Goal: Transaction & Acquisition: Purchase product/service

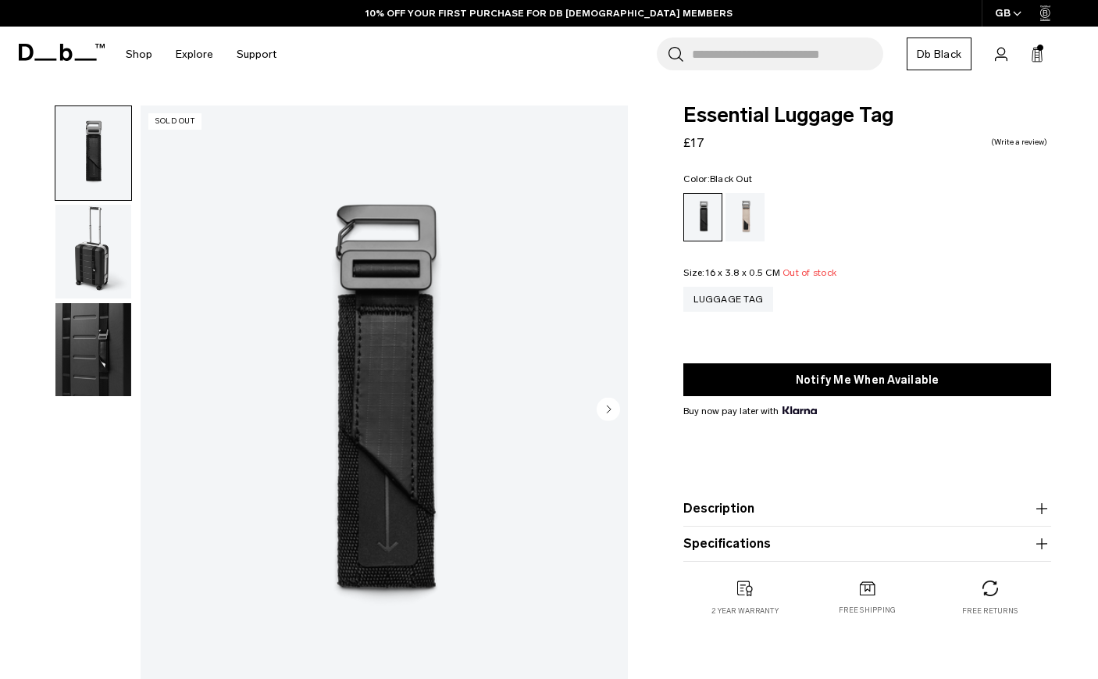
click at [842, 377] on button "Notify Me When Available" at bounding box center [868, 379] width 368 height 33
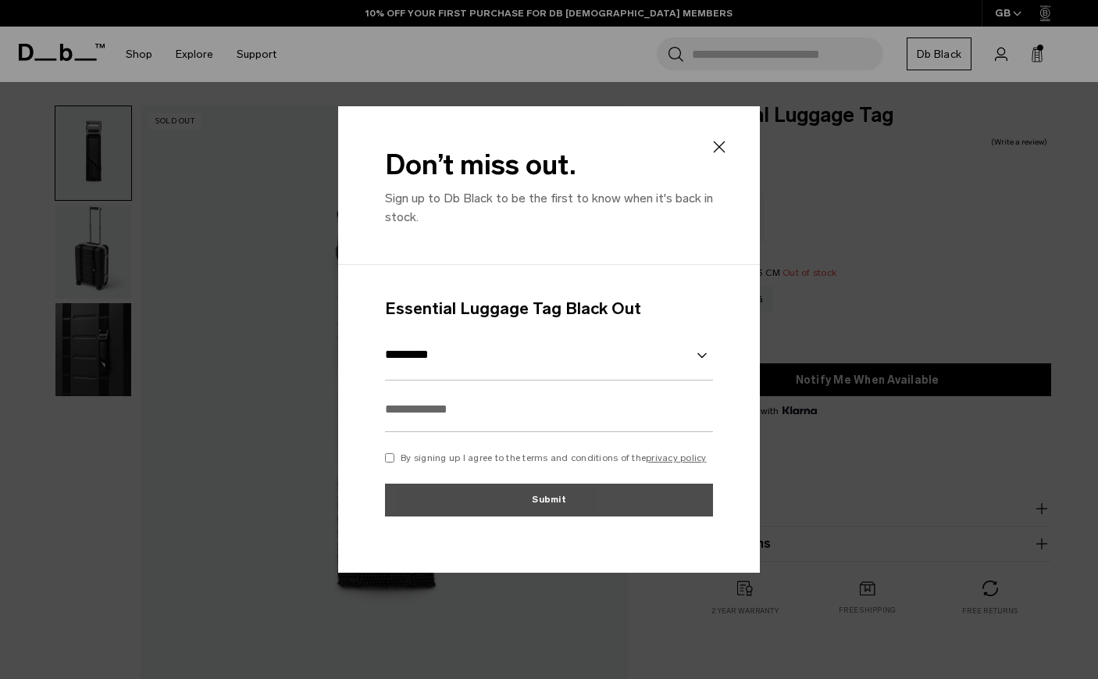
click at [454, 410] on input "text" at bounding box center [549, 409] width 328 height 45
type input "**********"
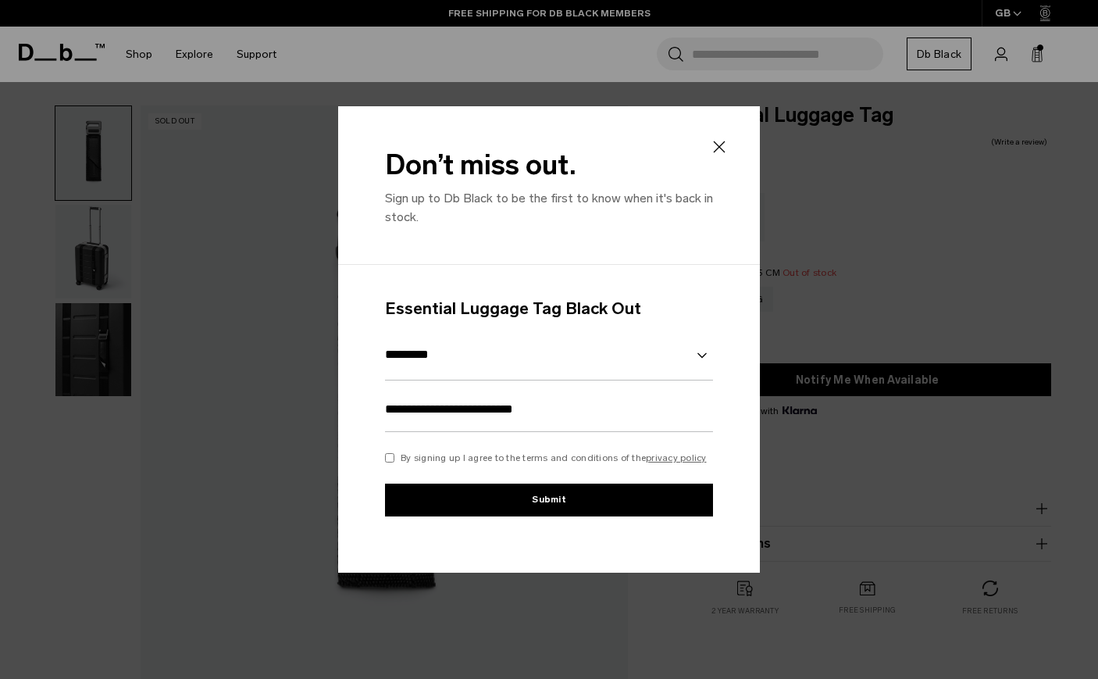
click at [494, 511] on button "Submit" at bounding box center [549, 500] width 328 height 33
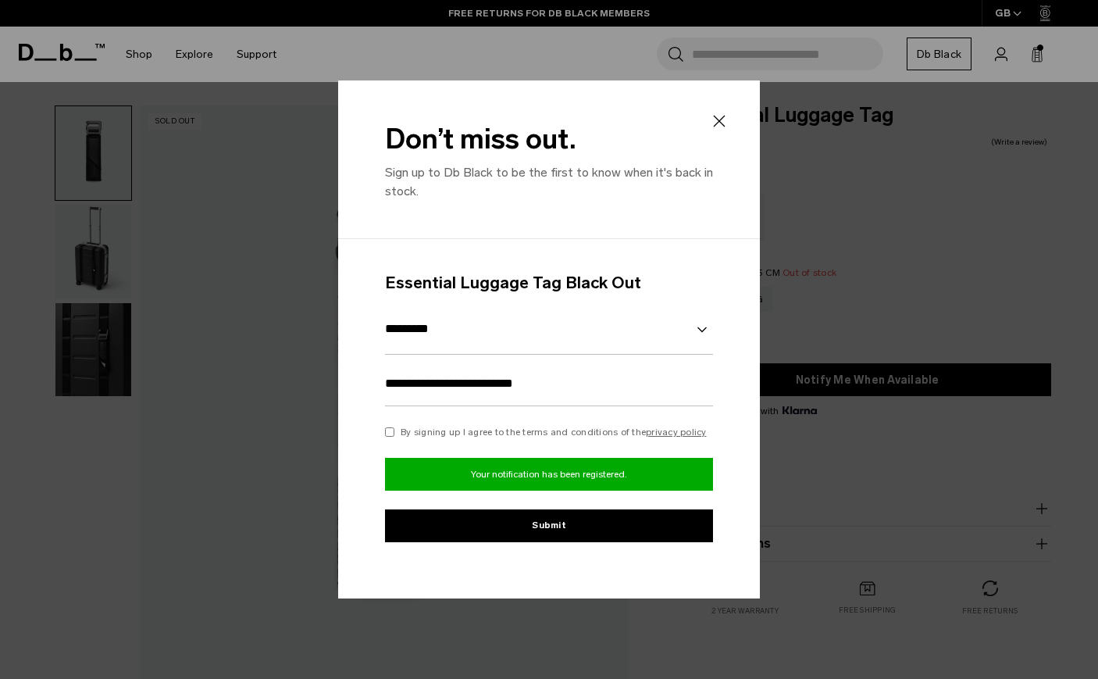
click at [716, 116] on icon at bounding box center [719, 121] width 19 height 19
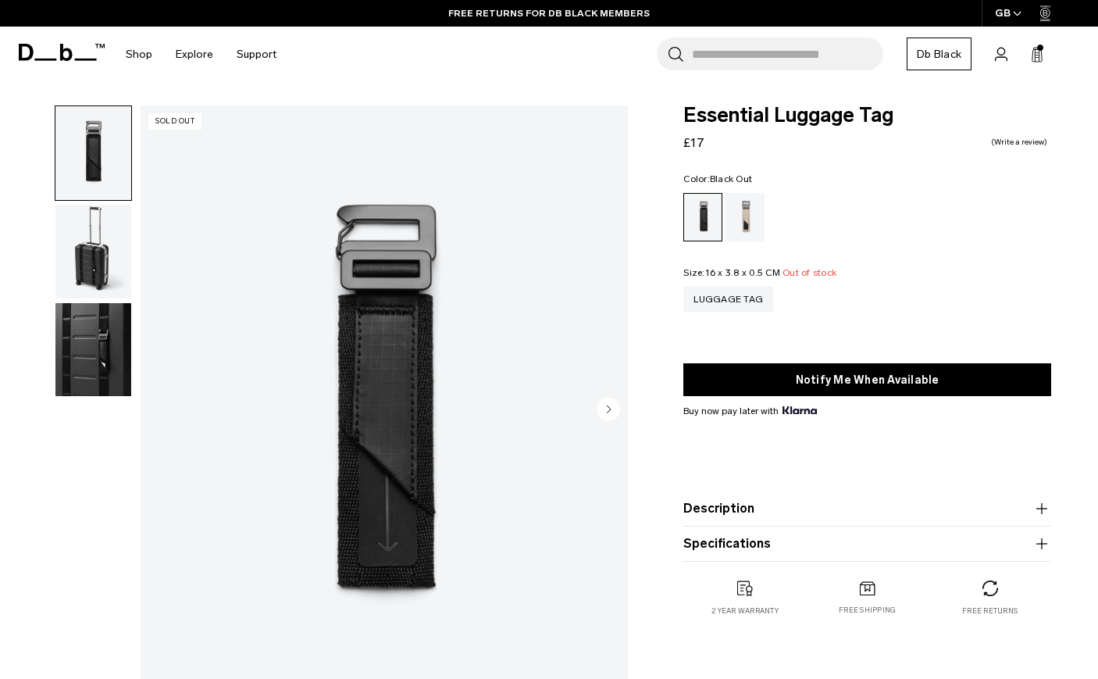
click at [103, 257] on img "button" at bounding box center [93, 252] width 76 height 94
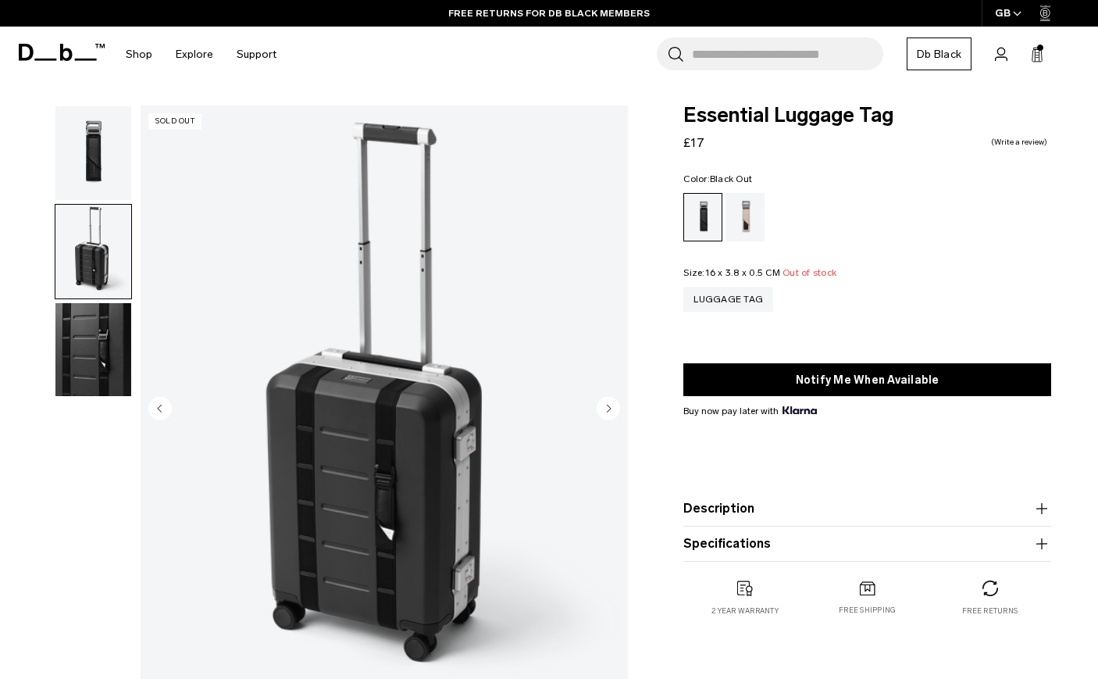
click at [105, 325] on img "button" at bounding box center [93, 350] width 76 height 94
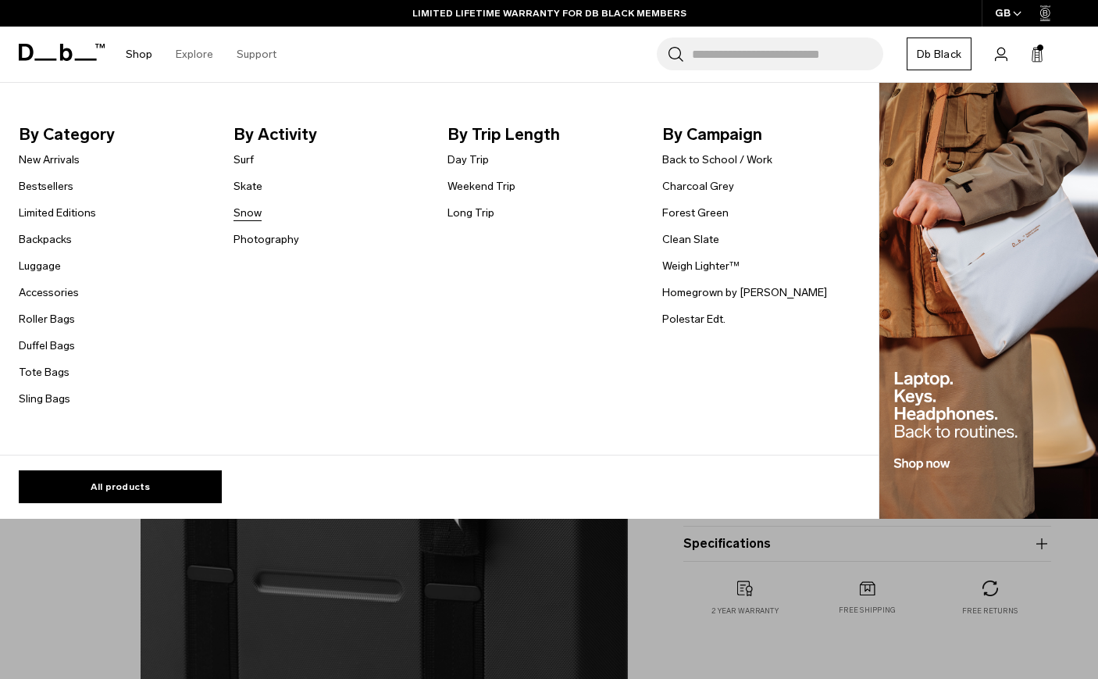
click at [247, 208] on link "Snow" at bounding box center [248, 213] width 28 height 16
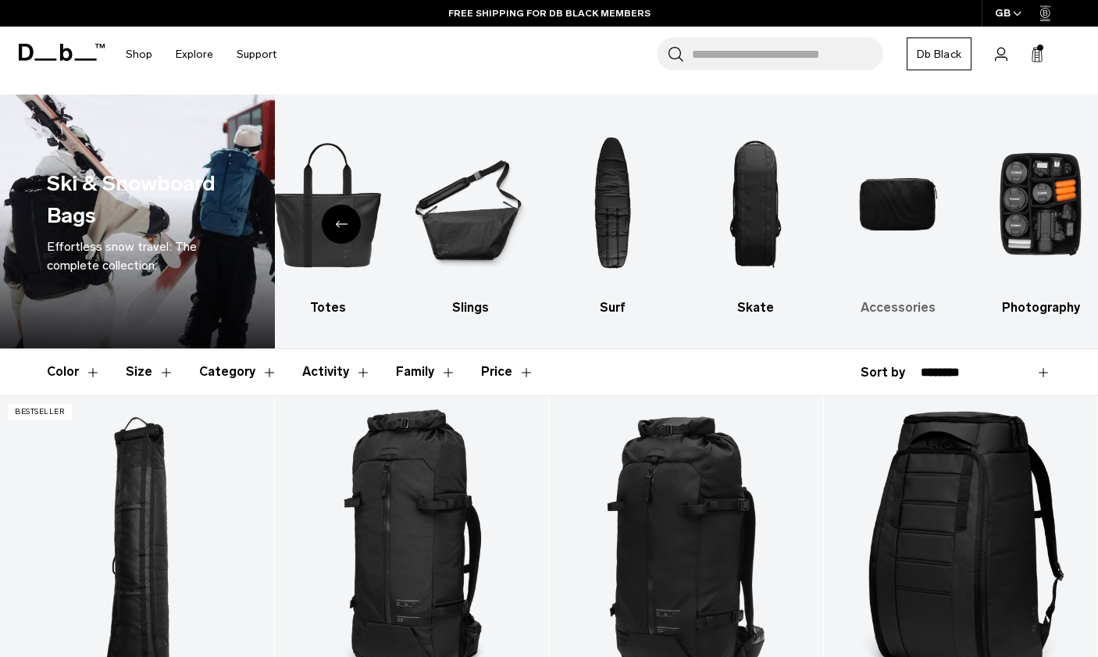
click at [909, 198] on img "9 / 10" at bounding box center [899, 204] width 116 height 173
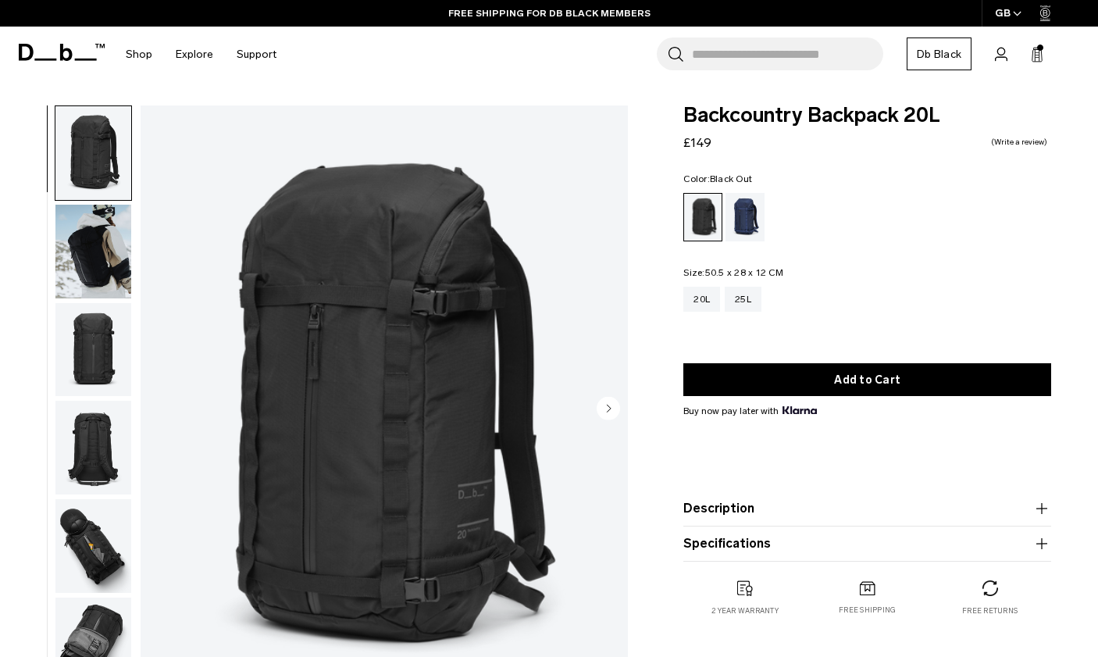
click at [84, 262] on img "button" at bounding box center [93, 252] width 76 height 94
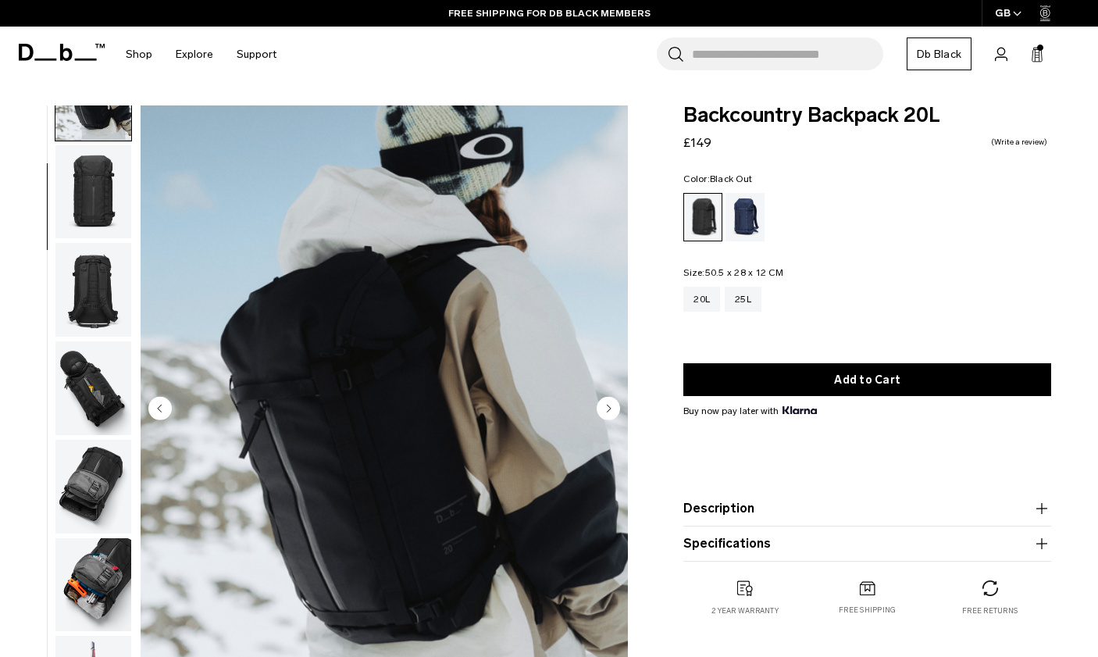
click at [91, 285] on img "button" at bounding box center [93, 290] width 76 height 94
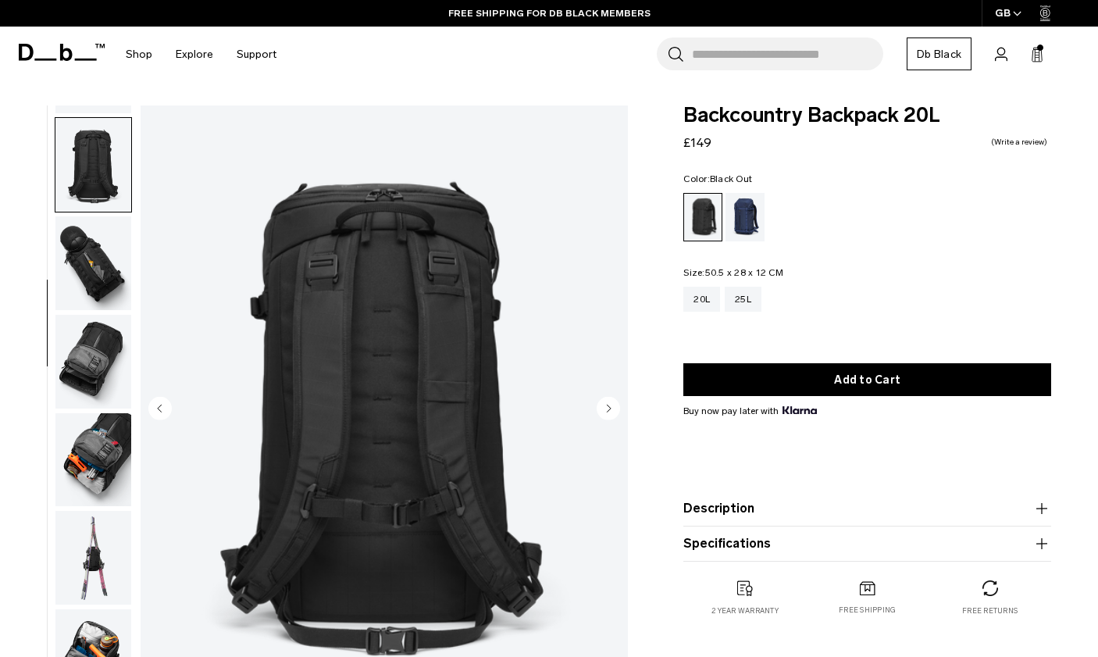
scroll to position [297, 0]
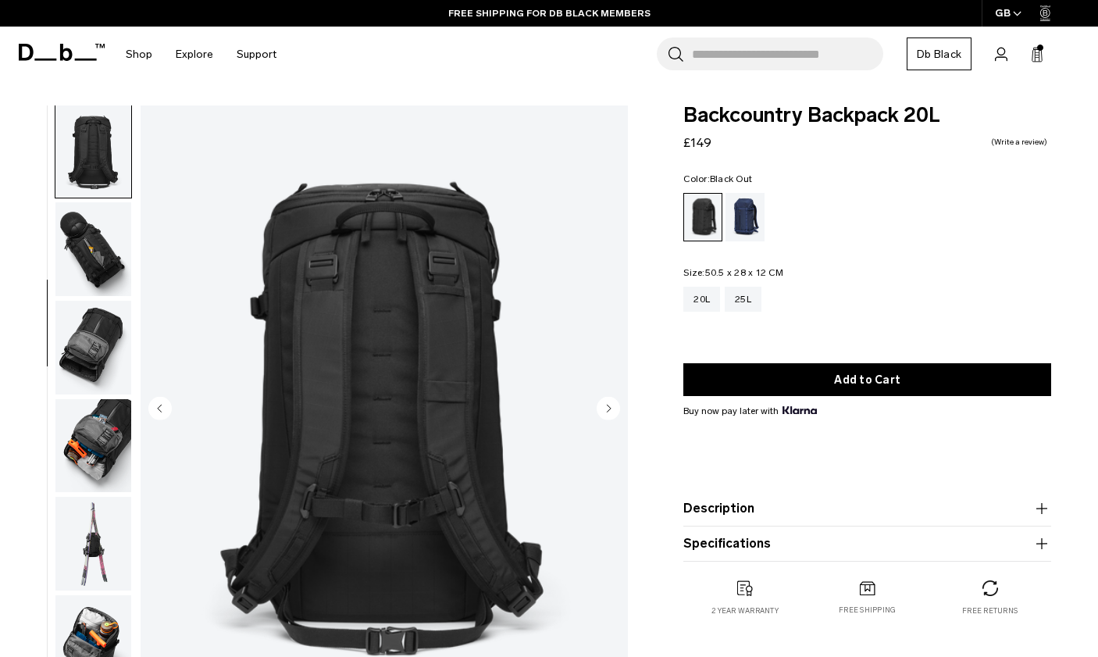
click at [92, 258] on img "button" at bounding box center [93, 249] width 76 height 94
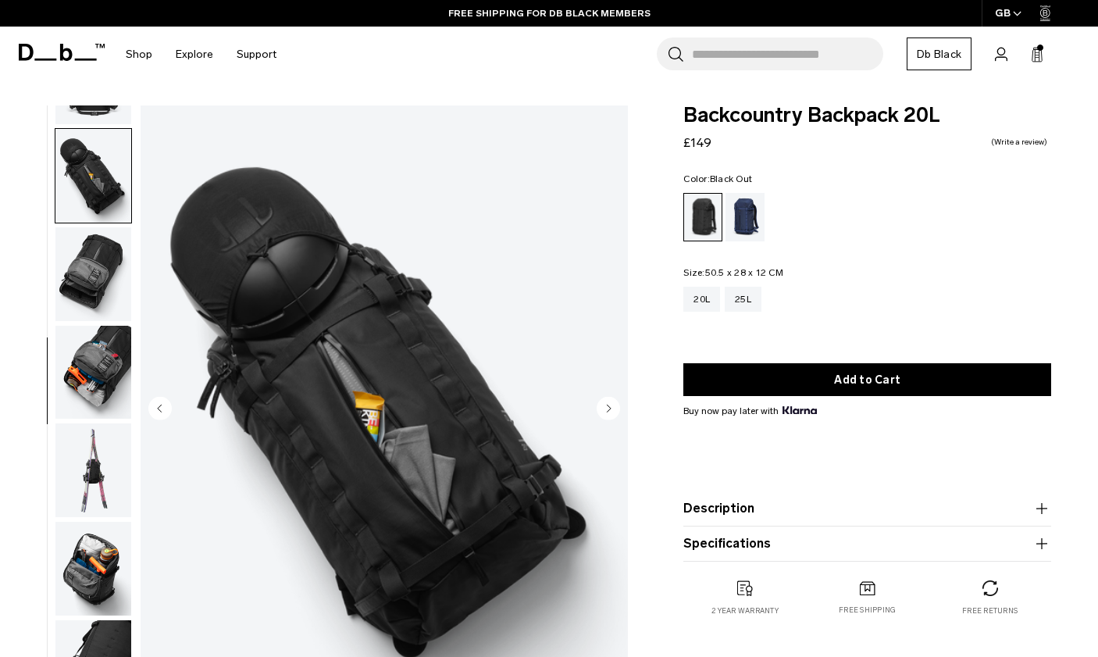
scroll to position [378, 0]
click at [92, 258] on img "button" at bounding box center [93, 274] width 76 height 94
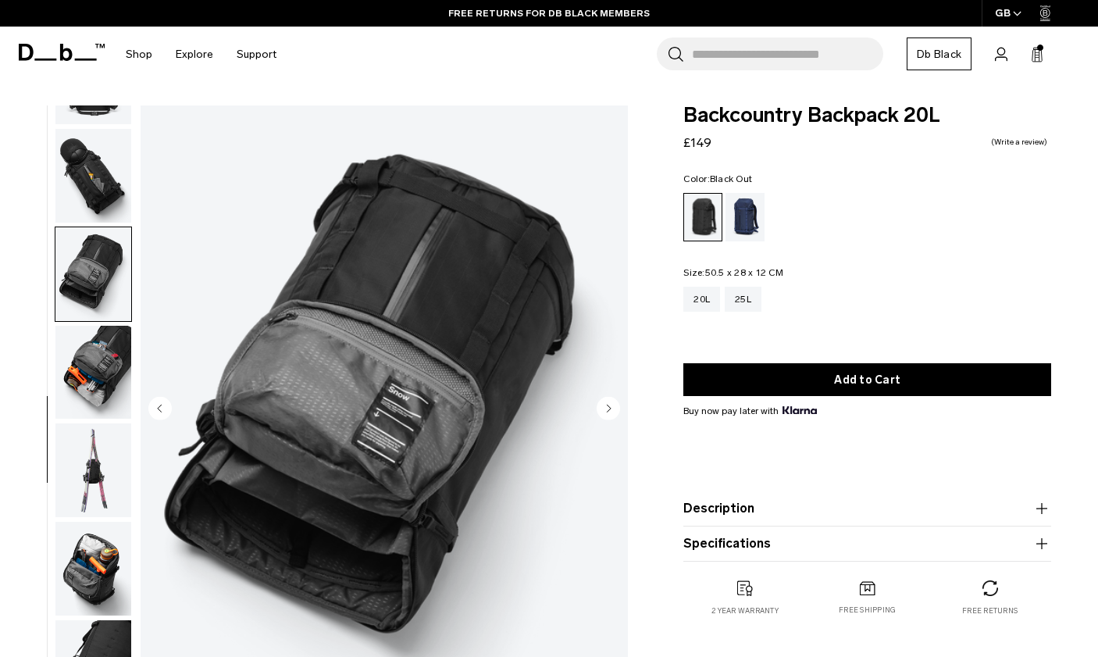
click at [77, 387] on img "button" at bounding box center [93, 373] width 76 height 94
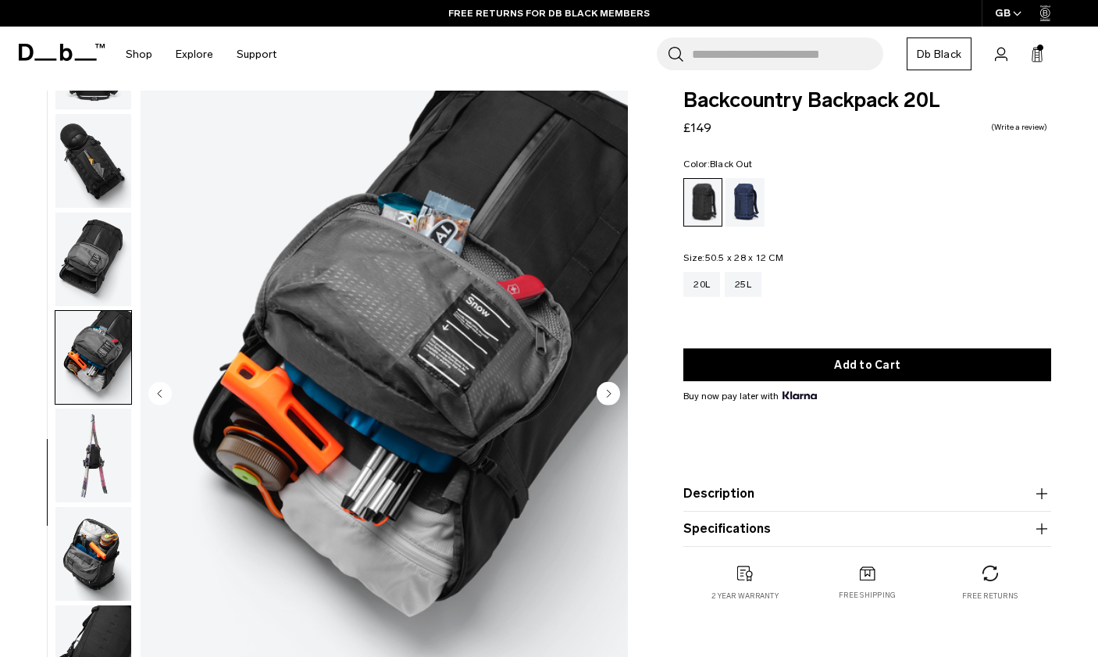
scroll to position [20, 0]
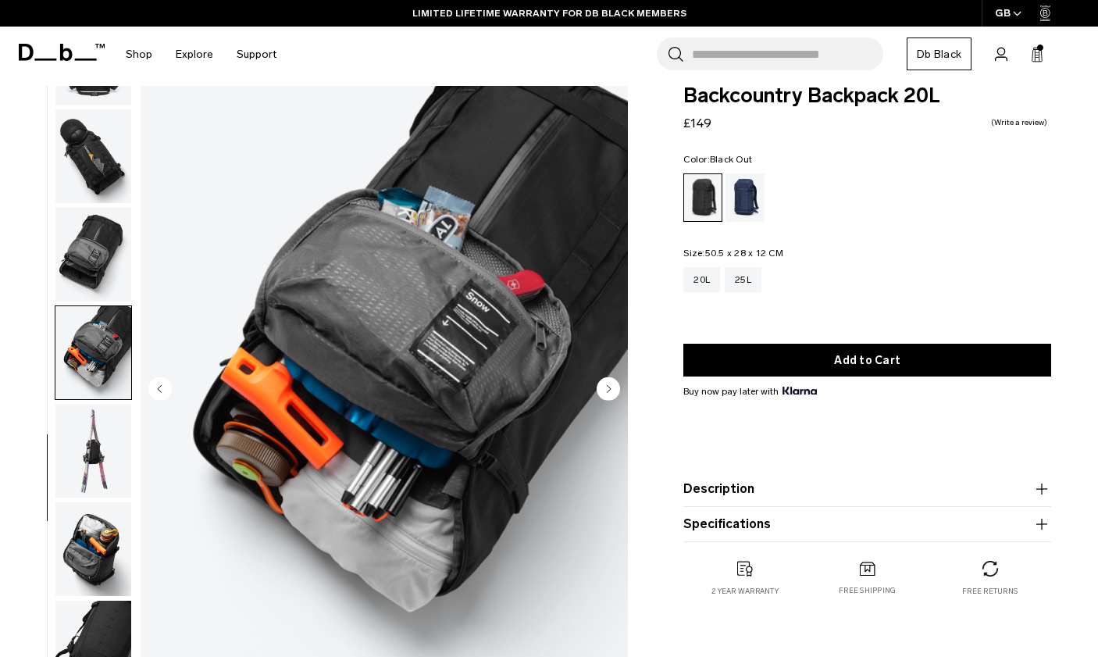
click at [86, 444] on img "button" at bounding box center [93, 451] width 76 height 94
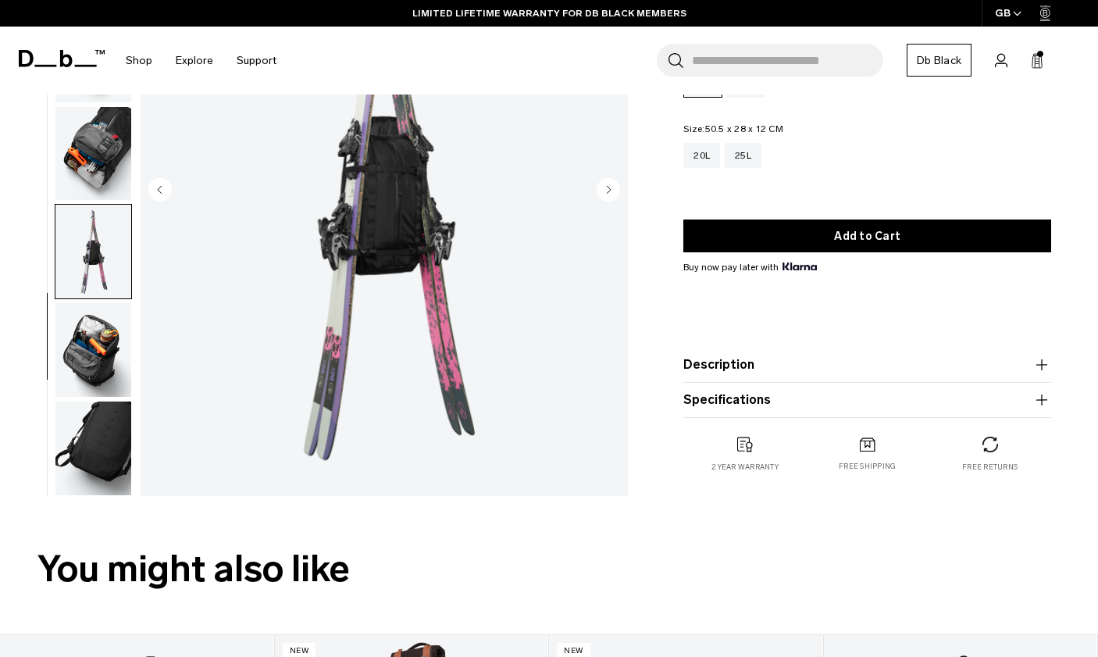
scroll to position [220, 0]
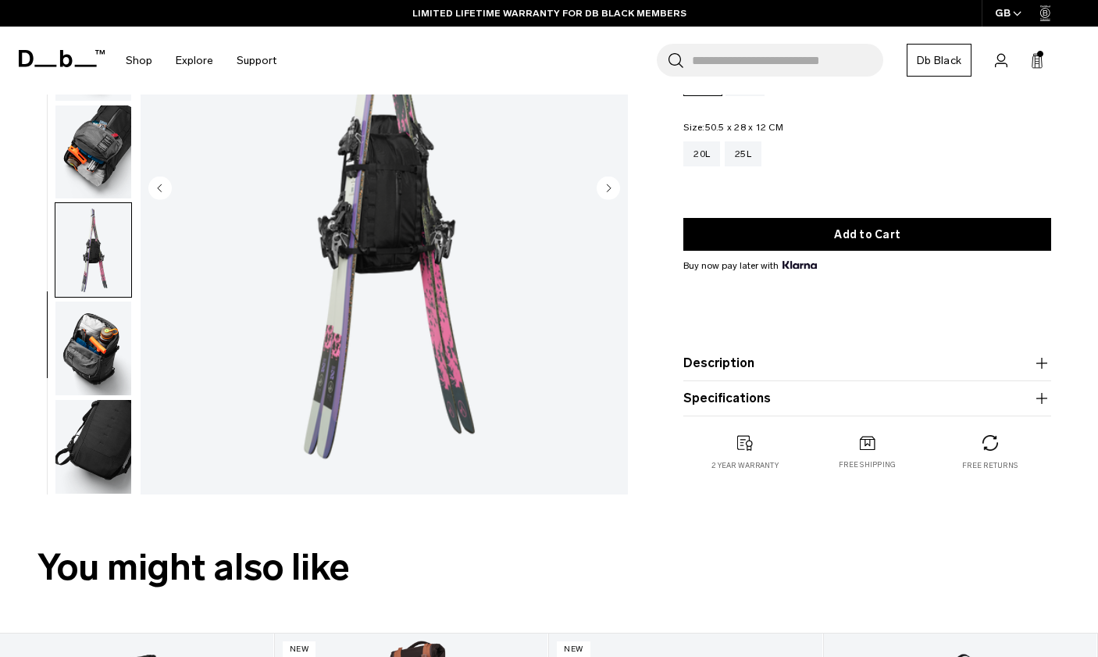
click at [93, 372] on img "button" at bounding box center [93, 349] width 76 height 94
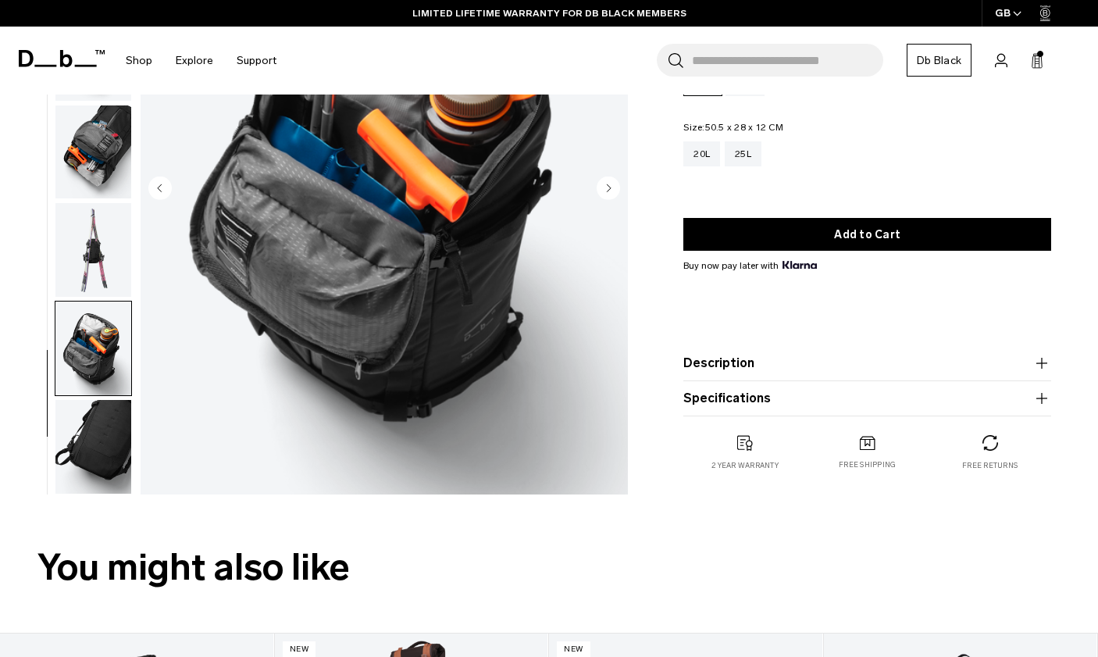
click at [87, 445] on img "button" at bounding box center [93, 447] width 76 height 94
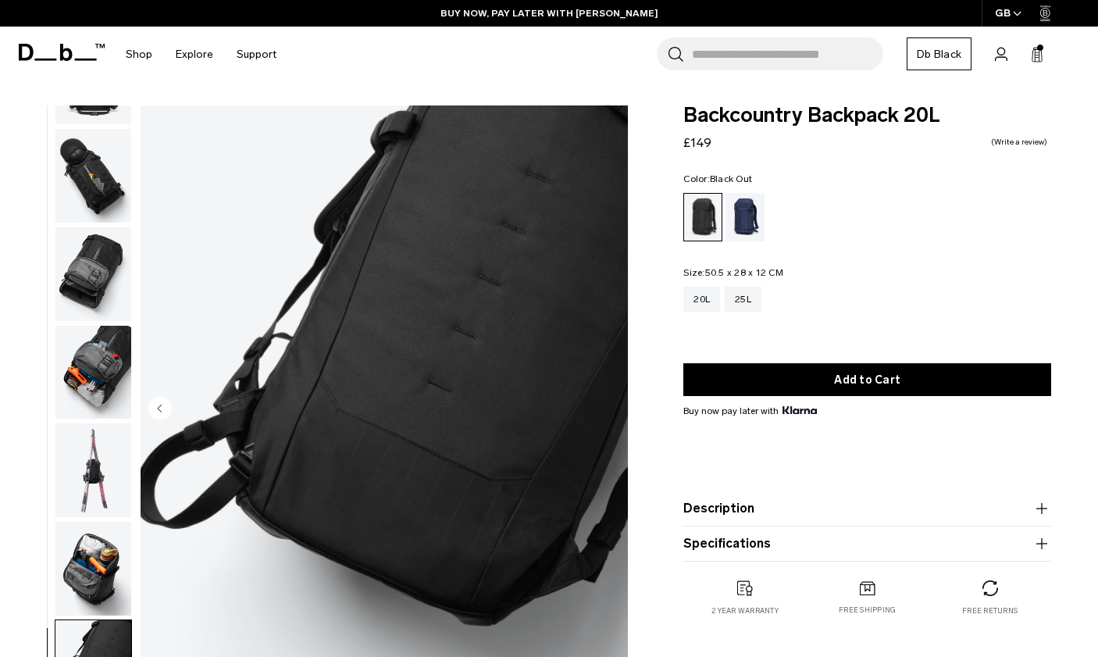
scroll to position [0, 0]
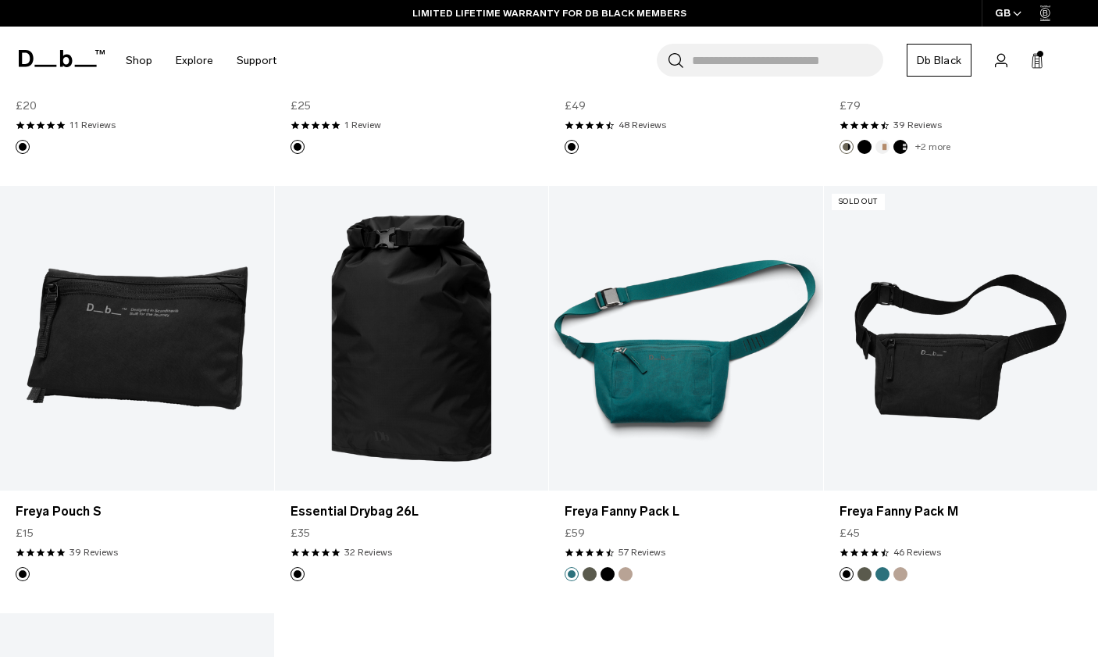
scroll to position [4038, 0]
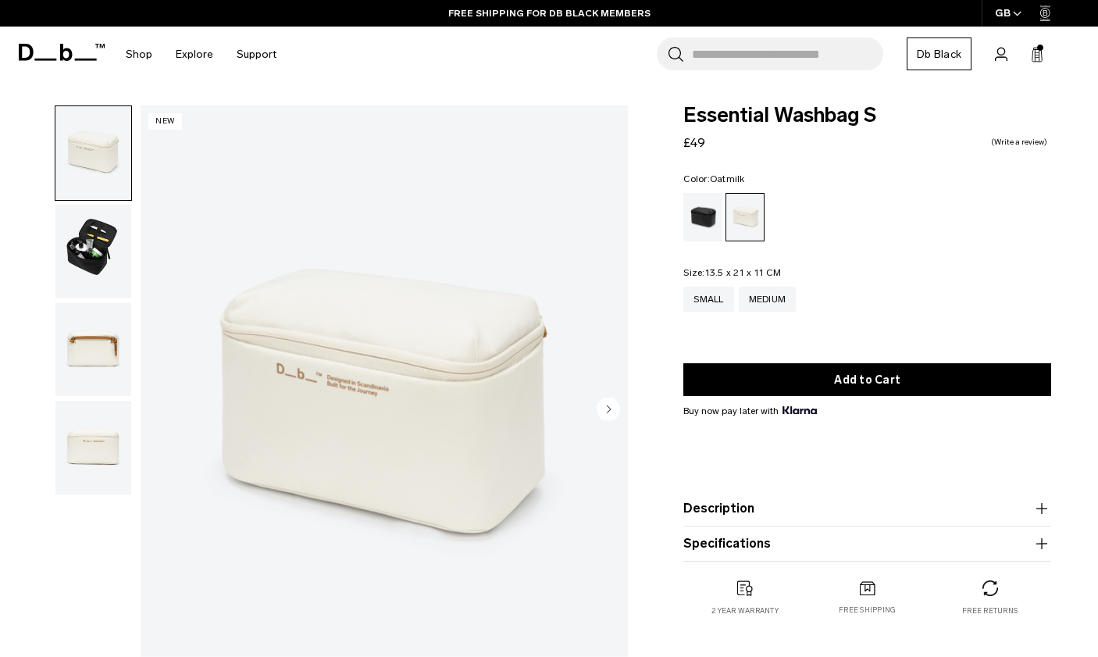
click at [84, 269] on img "button" at bounding box center [93, 252] width 76 height 94
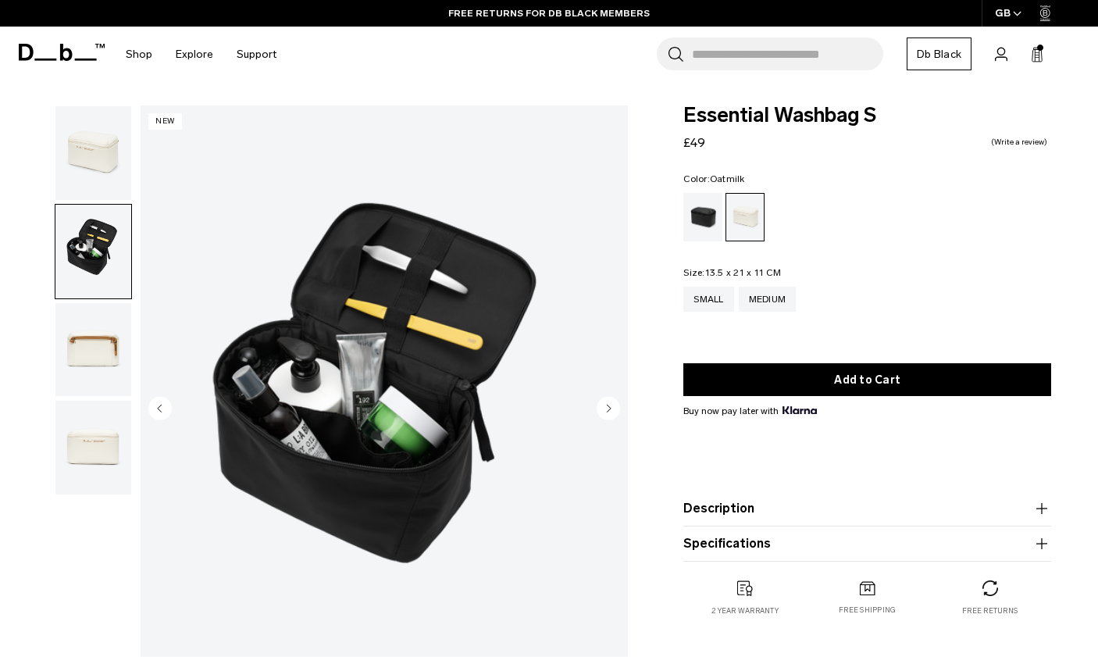
click at [79, 340] on img "button" at bounding box center [93, 350] width 76 height 94
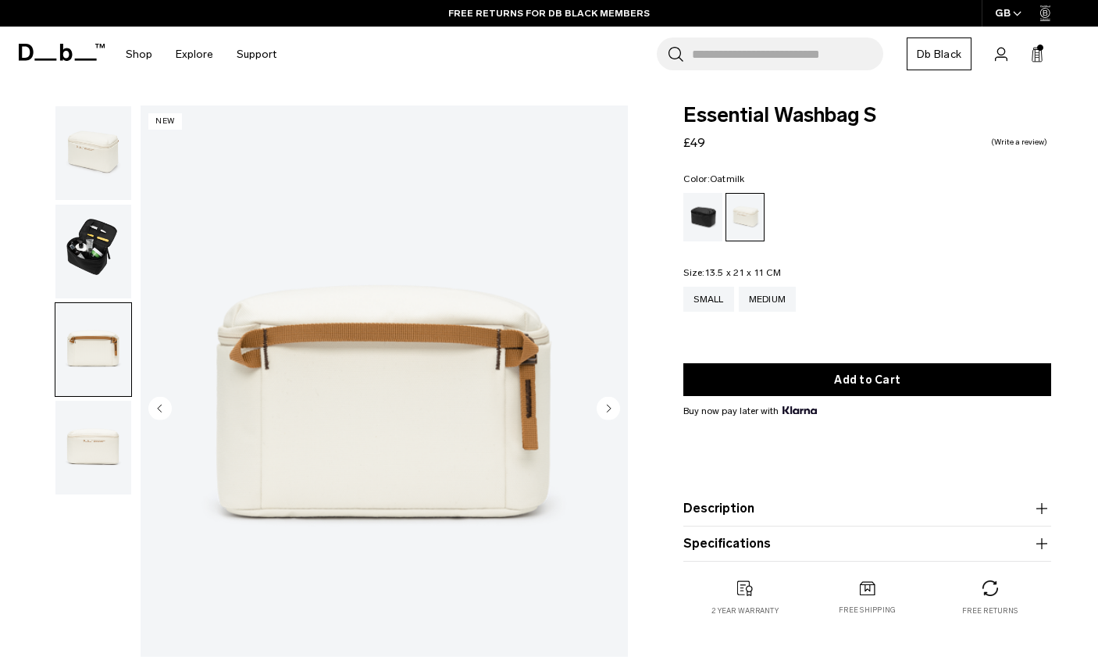
click at [86, 446] on img "button" at bounding box center [93, 448] width 76 height 94
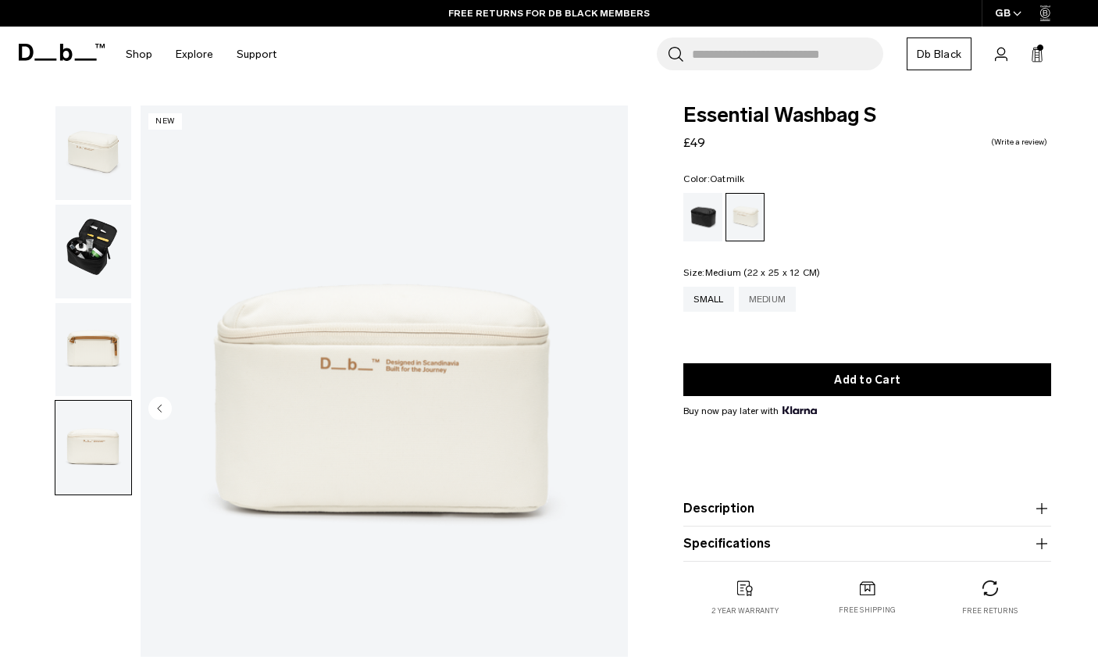
click at [774, 299] on div "Medium" at bounding box center [768, 299] width 58 height 25
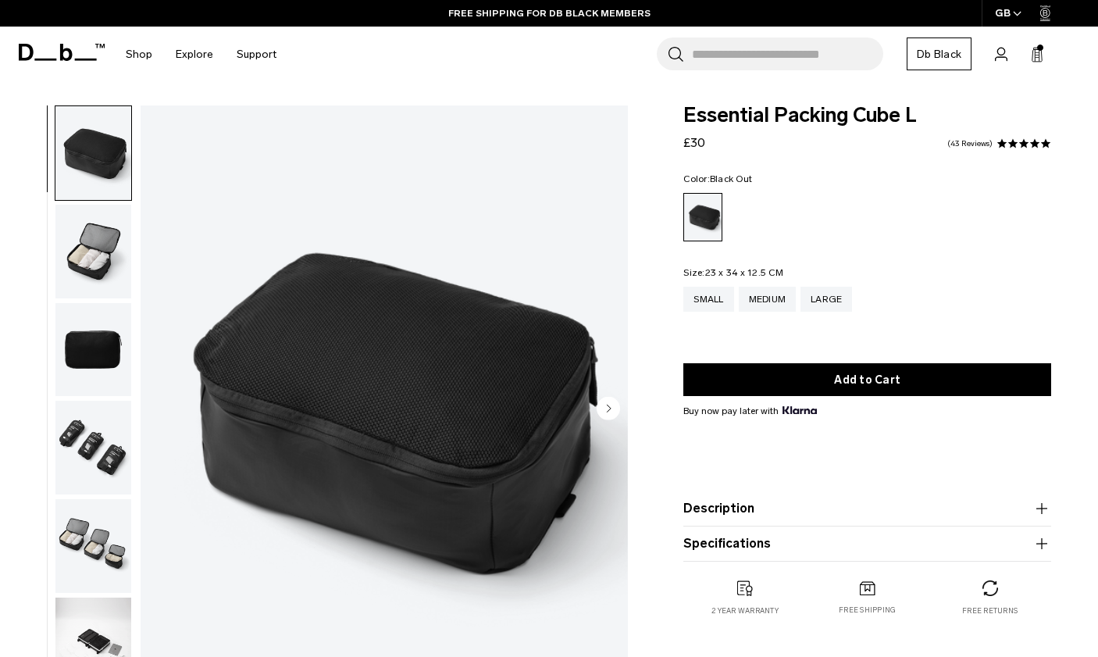
click at [86, 246] on img "button" at bounding box center [93, 252] width 76 height 94
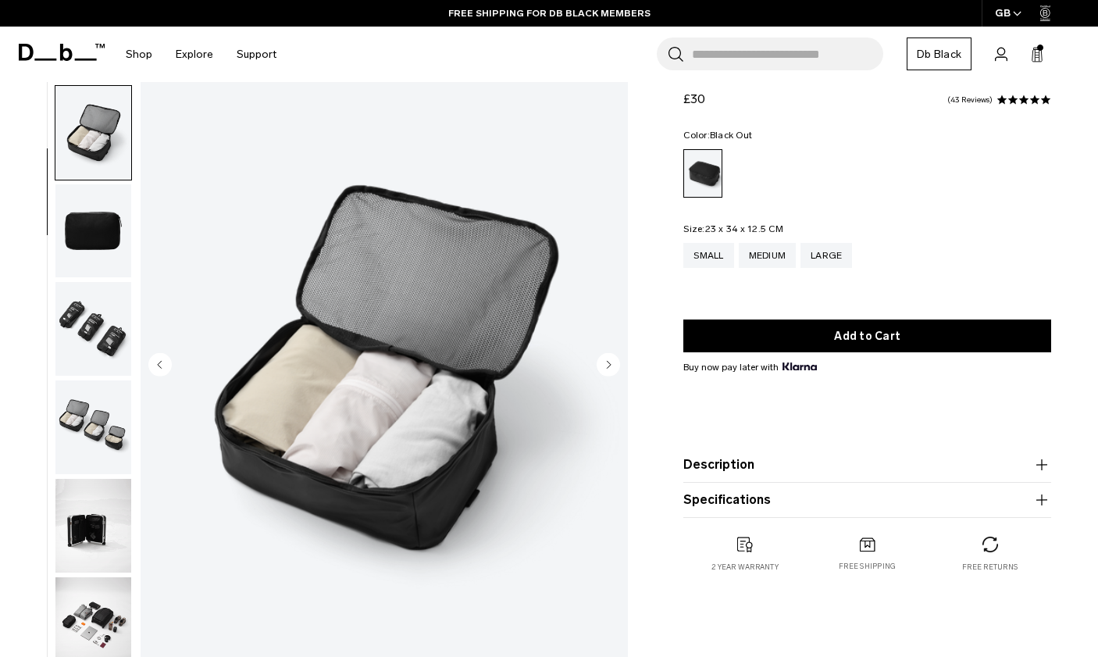
scroll to position [45, 0]
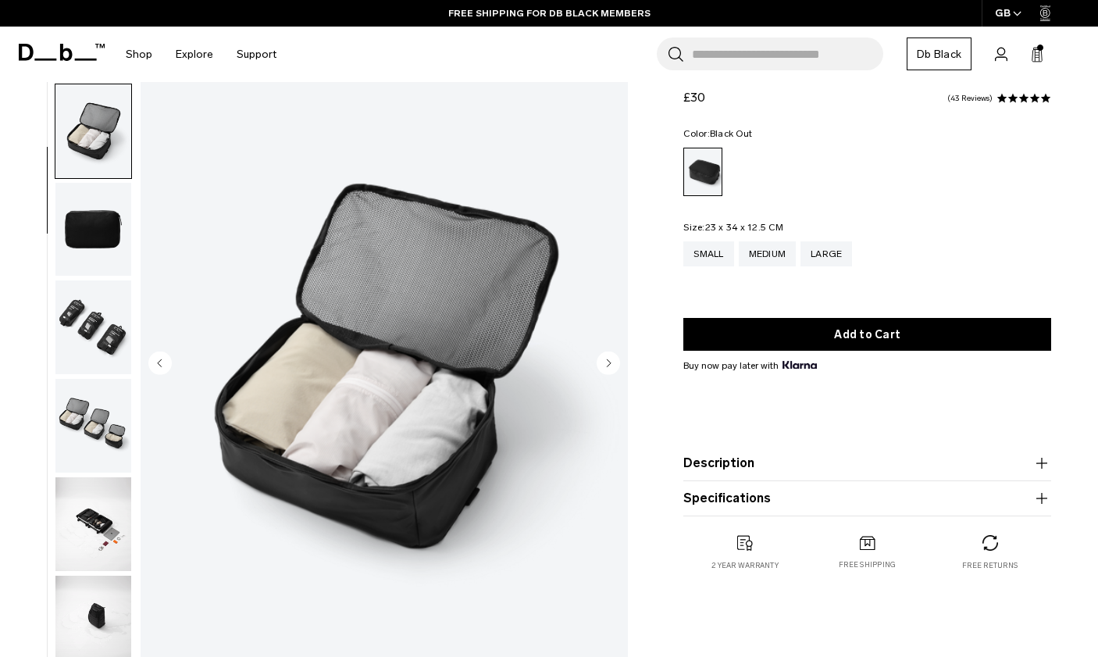
click at [78, 301] on img "button" at bounding box center [93, 327] width 76 height 94
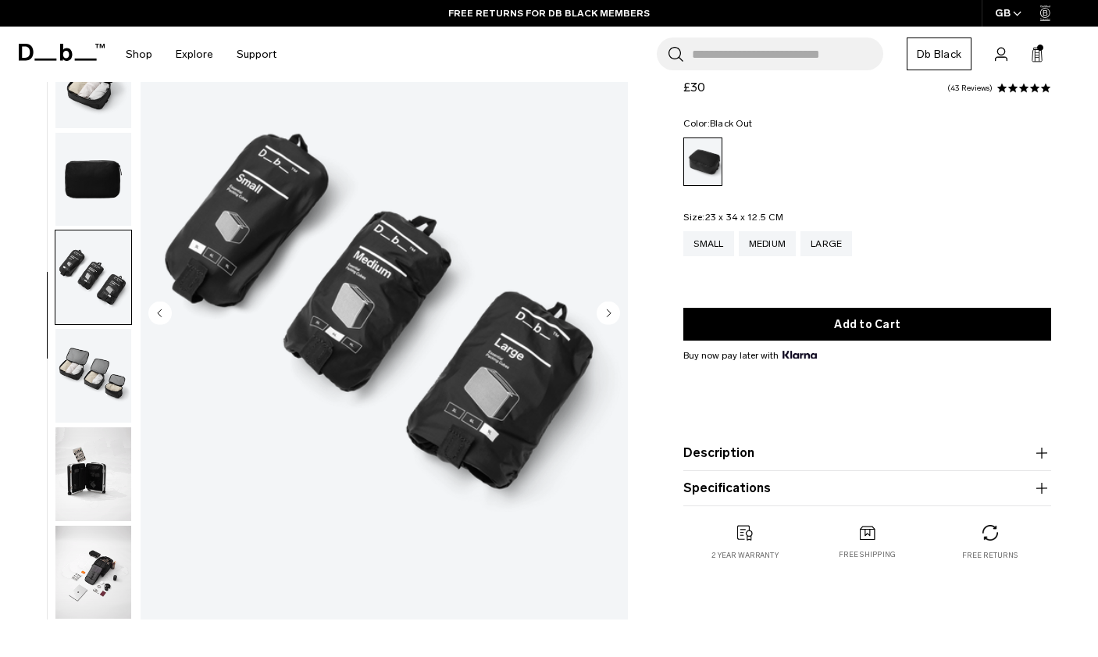
scroll to position [132, 0]
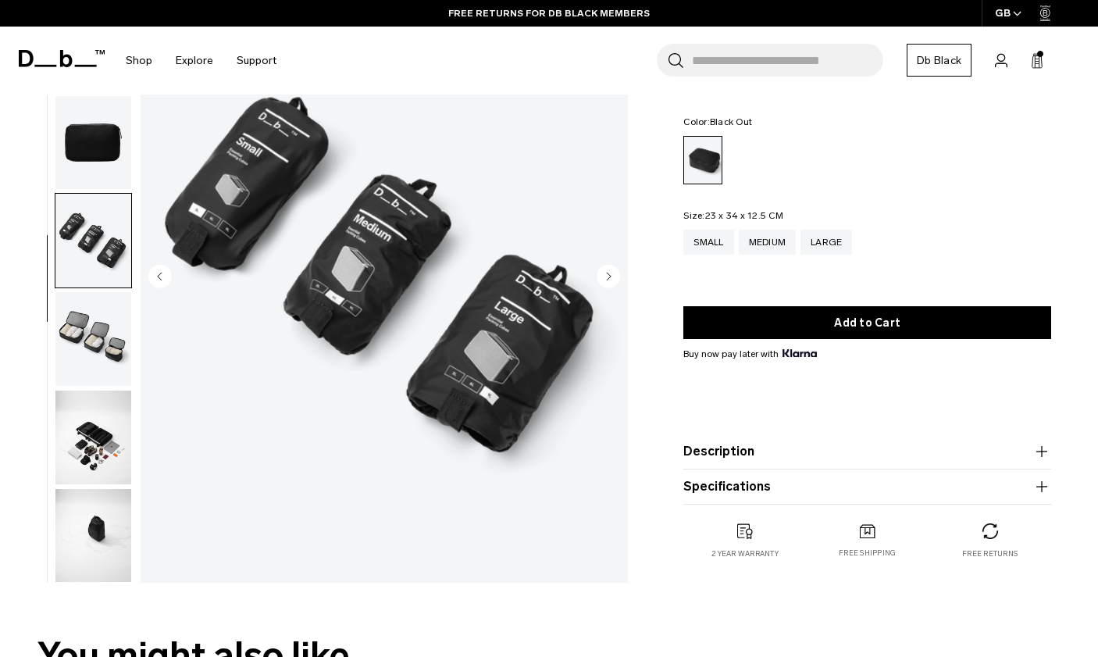
click at [78, 301] on img "button" at bounding box center [93, 339] width 76 height 94
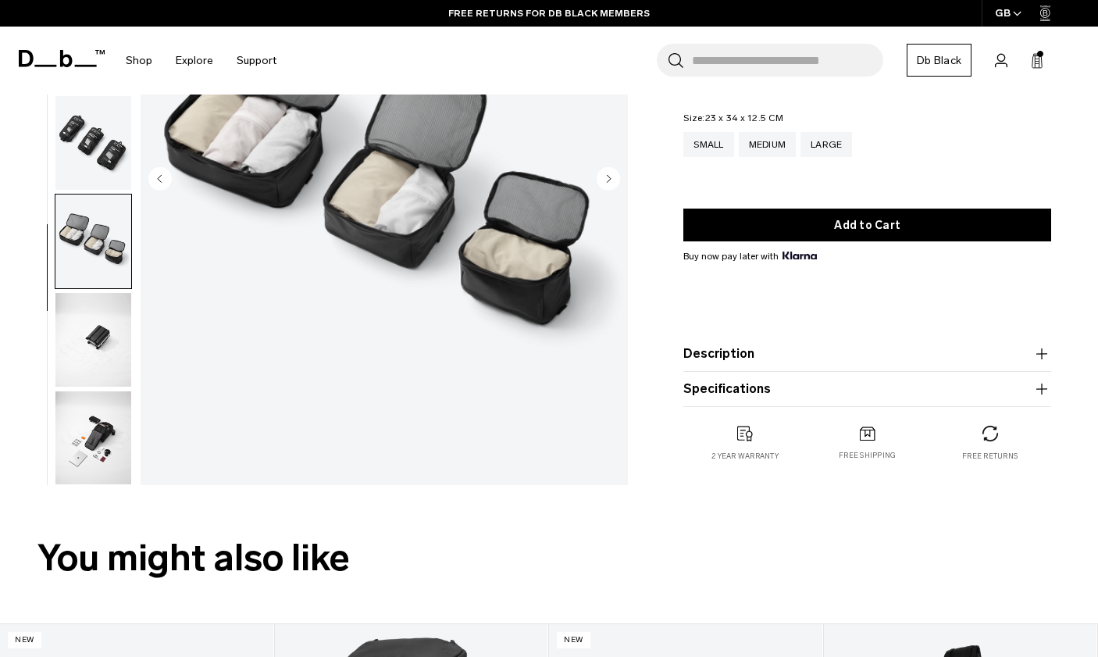
scroll to position [231, 0]
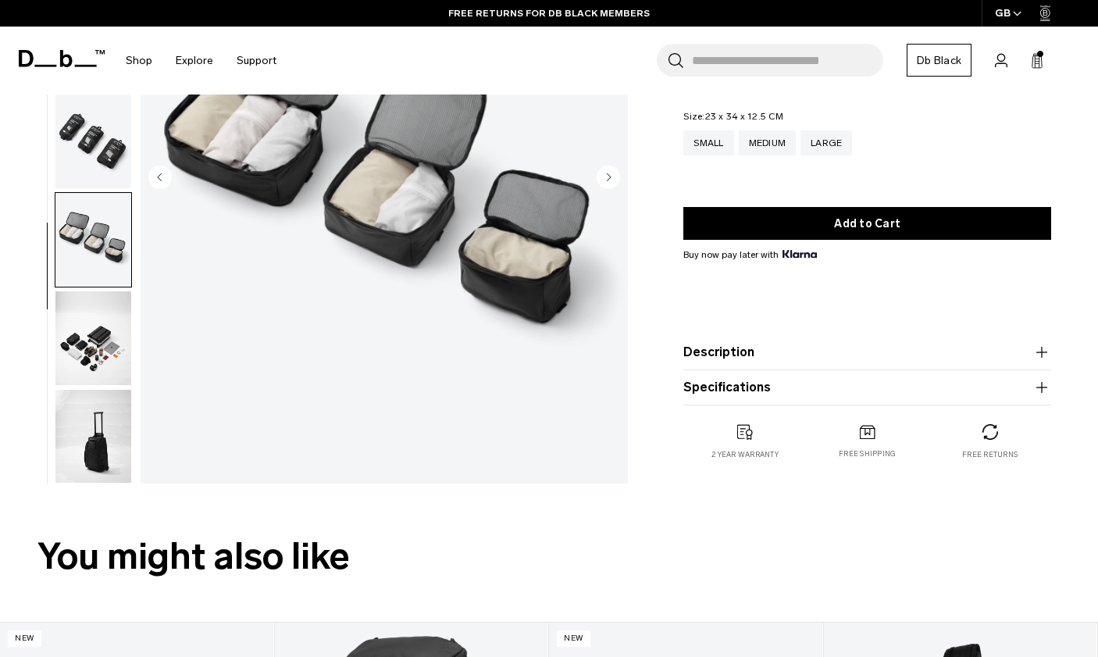
click at [77, 319] on img "button" at bounding box center [93, 338] width 76 height 94
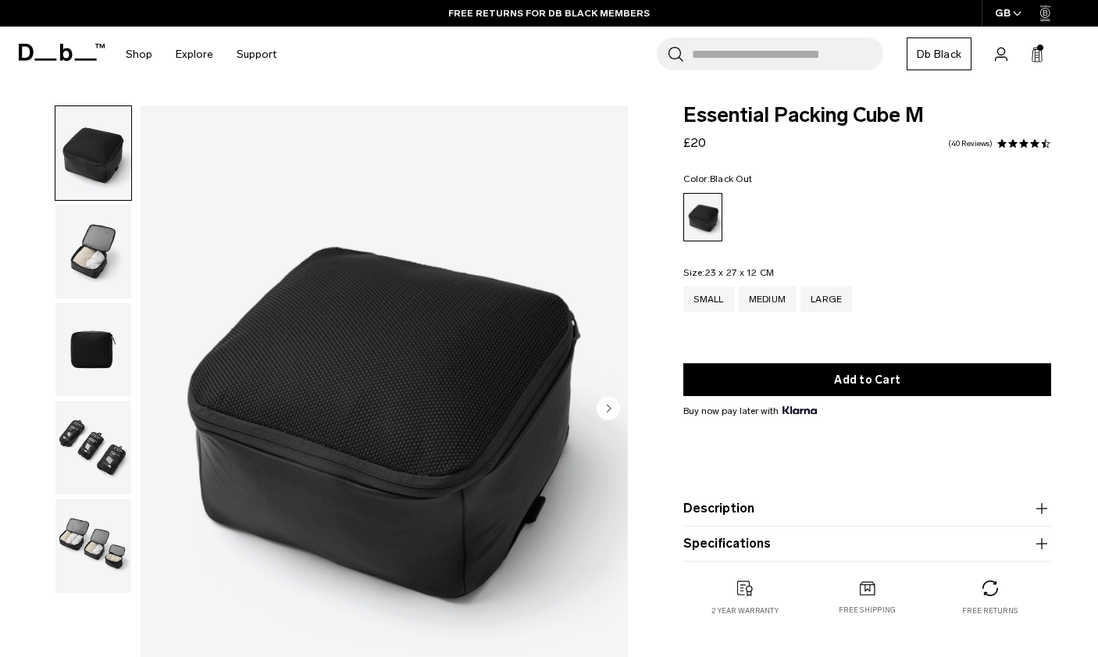
click at [89, 253] on img "button" at bounding box center [93, 252] width 76 height 94
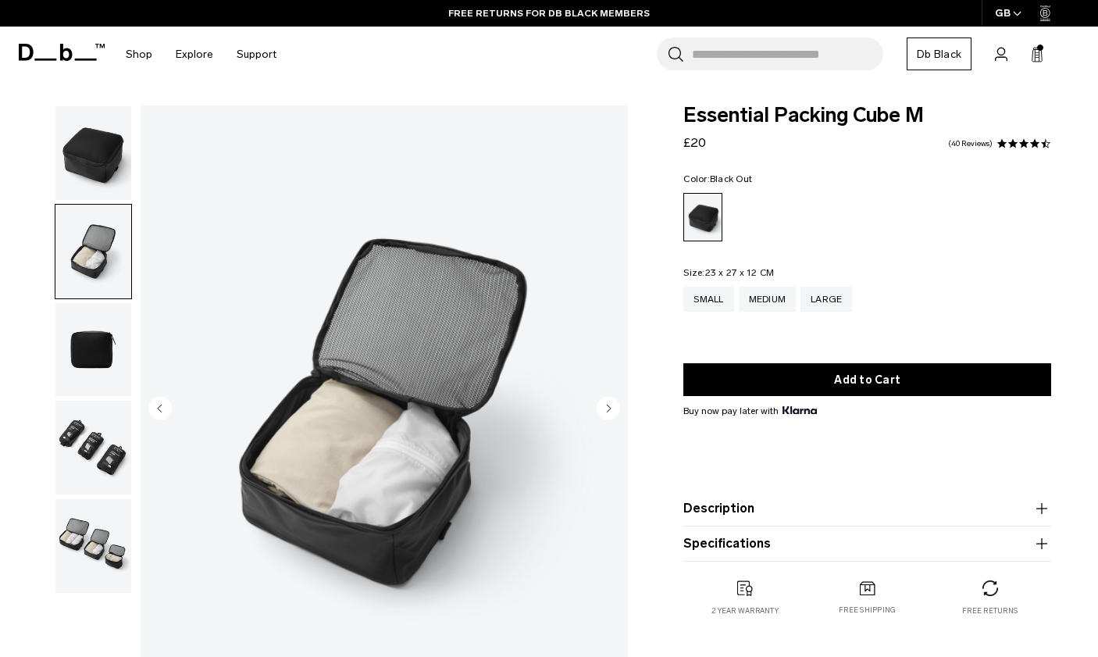
click at [98, 347] on img "button" at bounding box center [93, 350] width 76 height 94
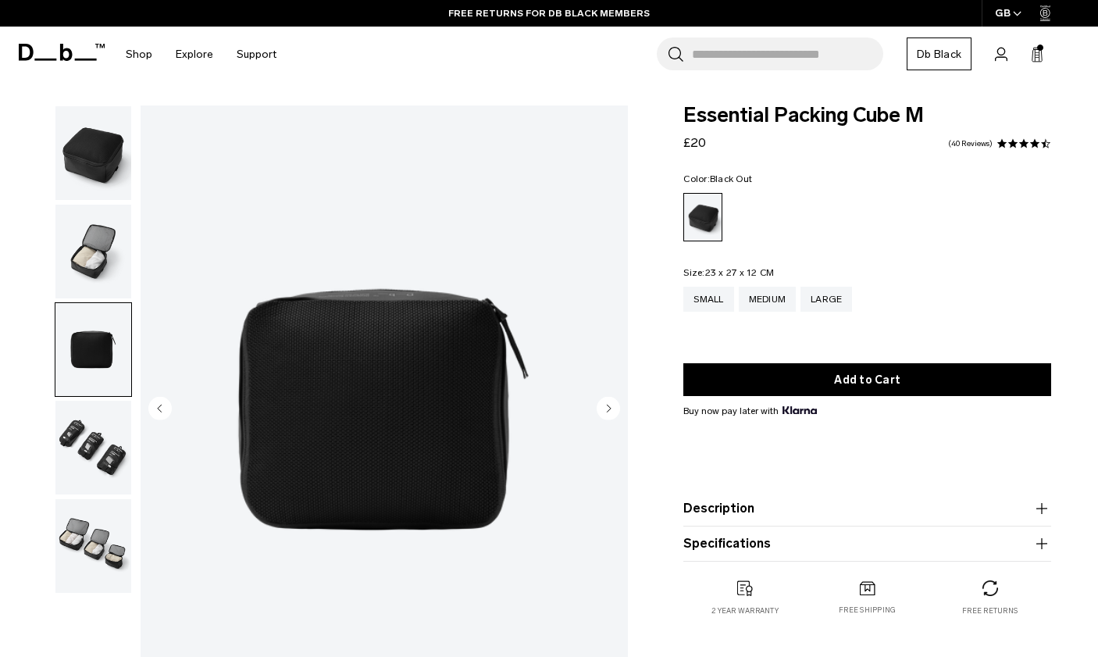
click at [84, 427] on img "button" at bounding box center [93, 448] width 76 height 94
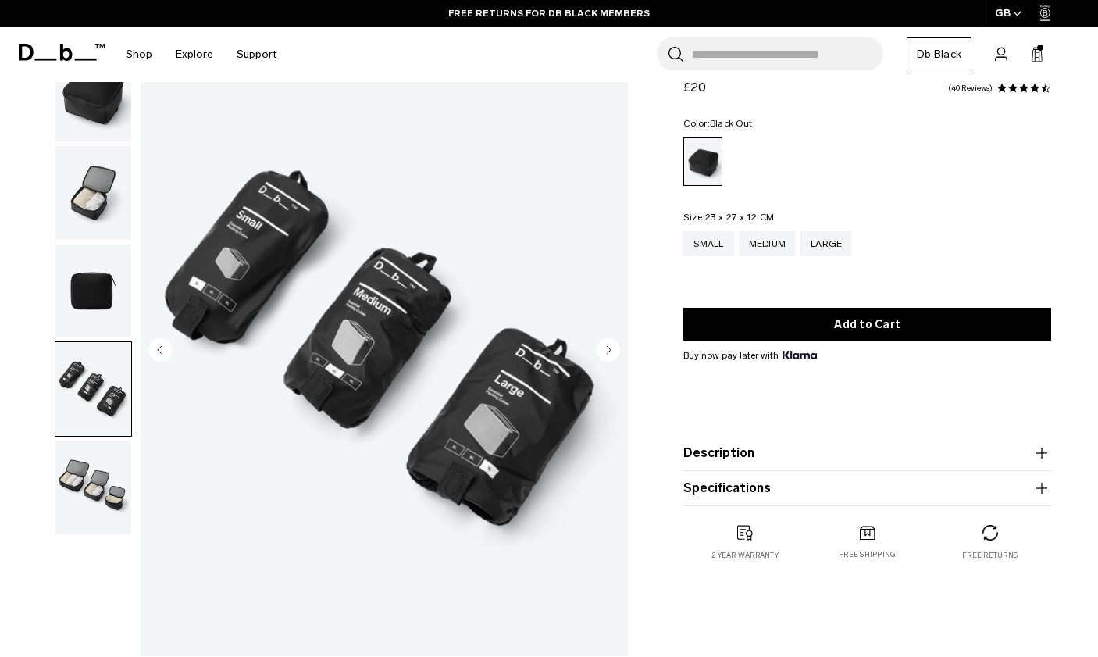
scroll to position [69, 0]
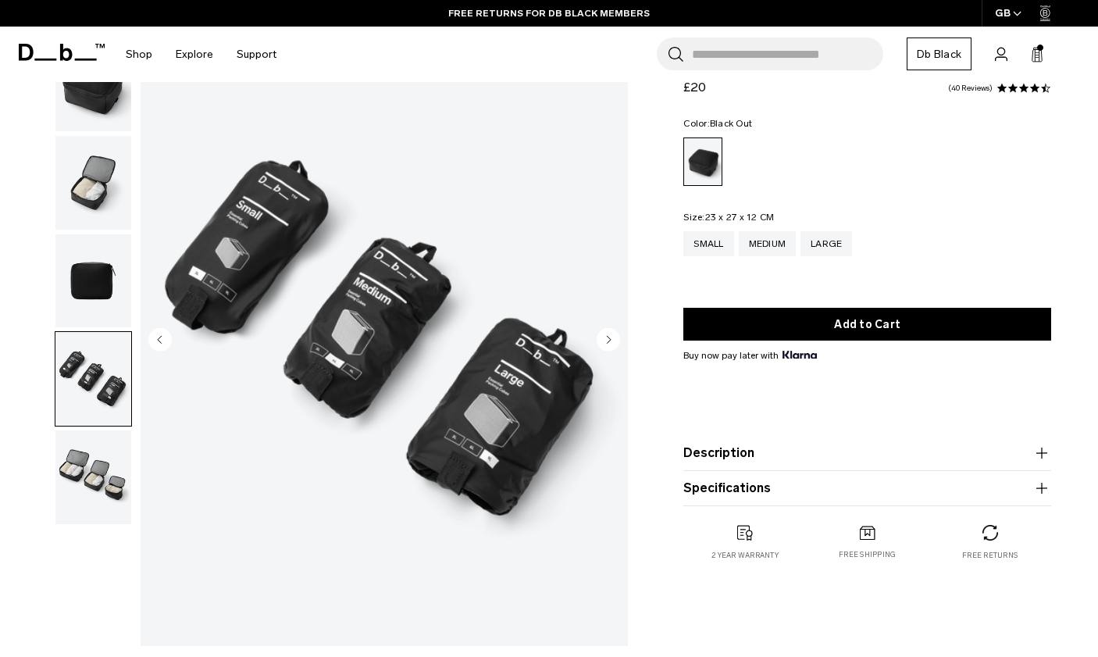
click at [88, 462] on img "button" at bounding box center [93, 477] width 76 height 94
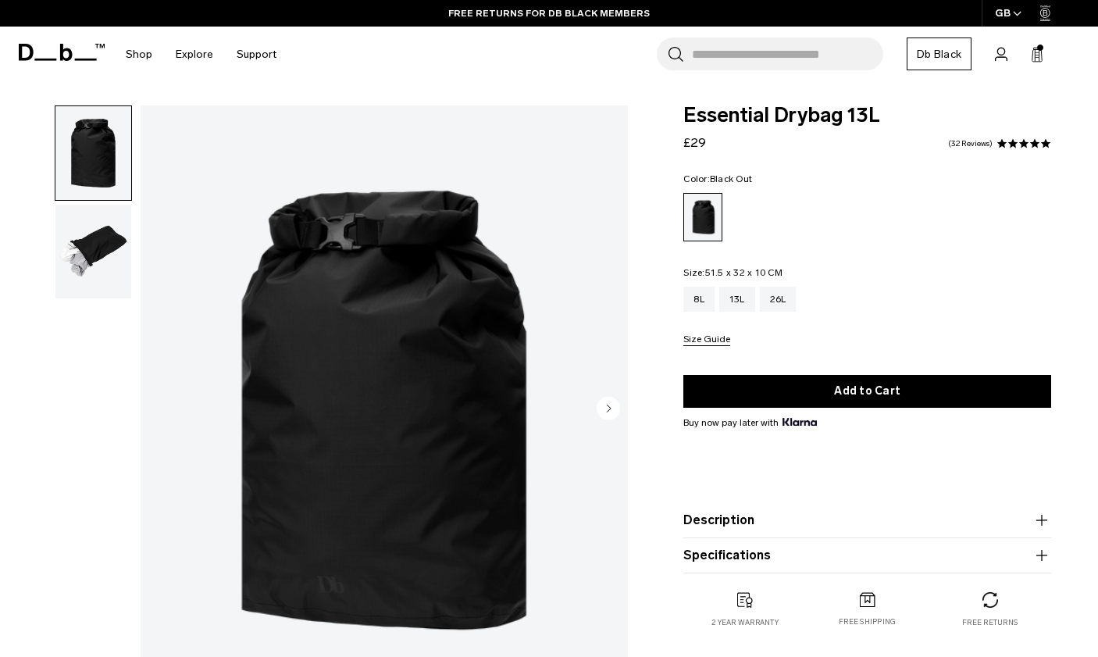
click at [89, 239] on img "button" at bounding box center [93, 252] width 76 height 94
click at [1041, 55] on icon at bounding box center [1037, 55] width 12 height 16
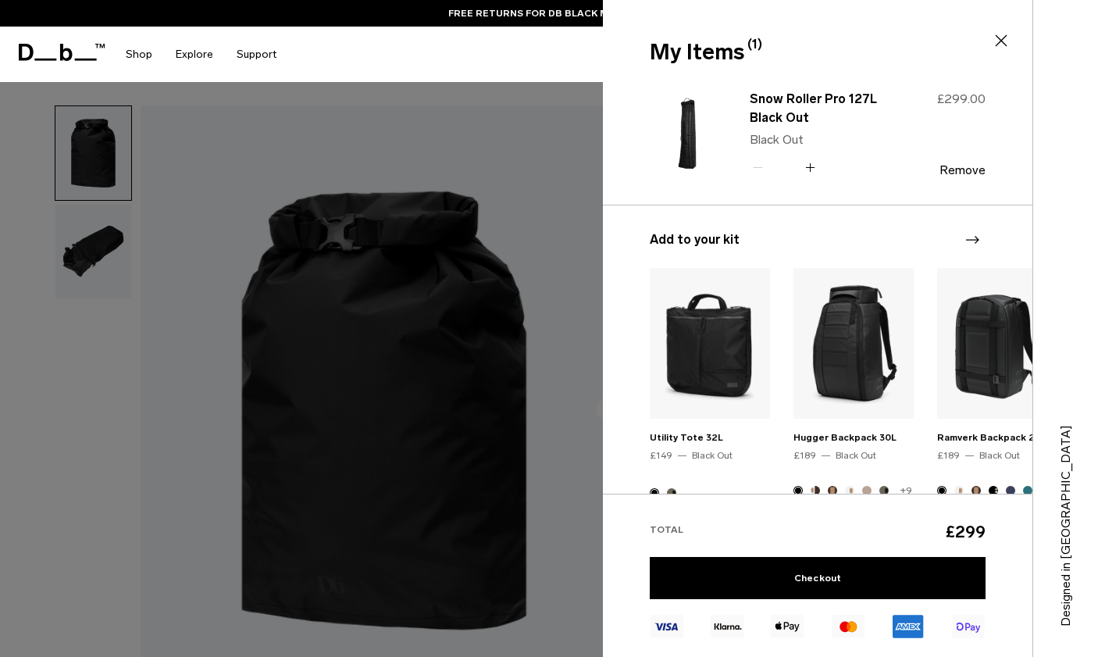
click at [995, 37] on icon at bounding box center [1001, 40] width 19 height 19
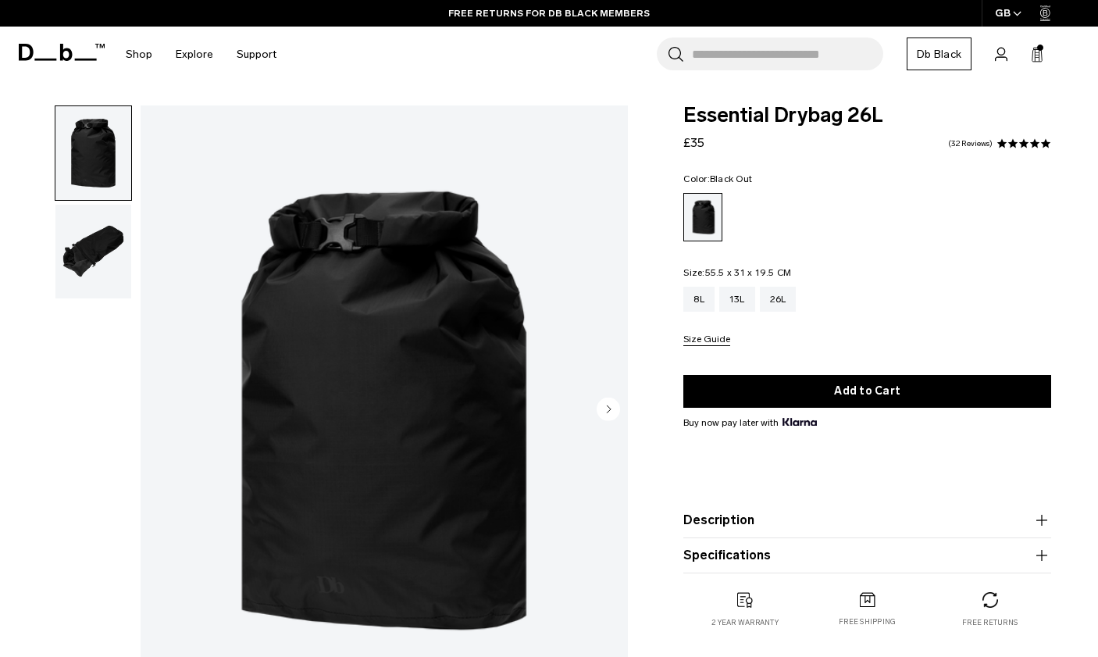
type button "Close"
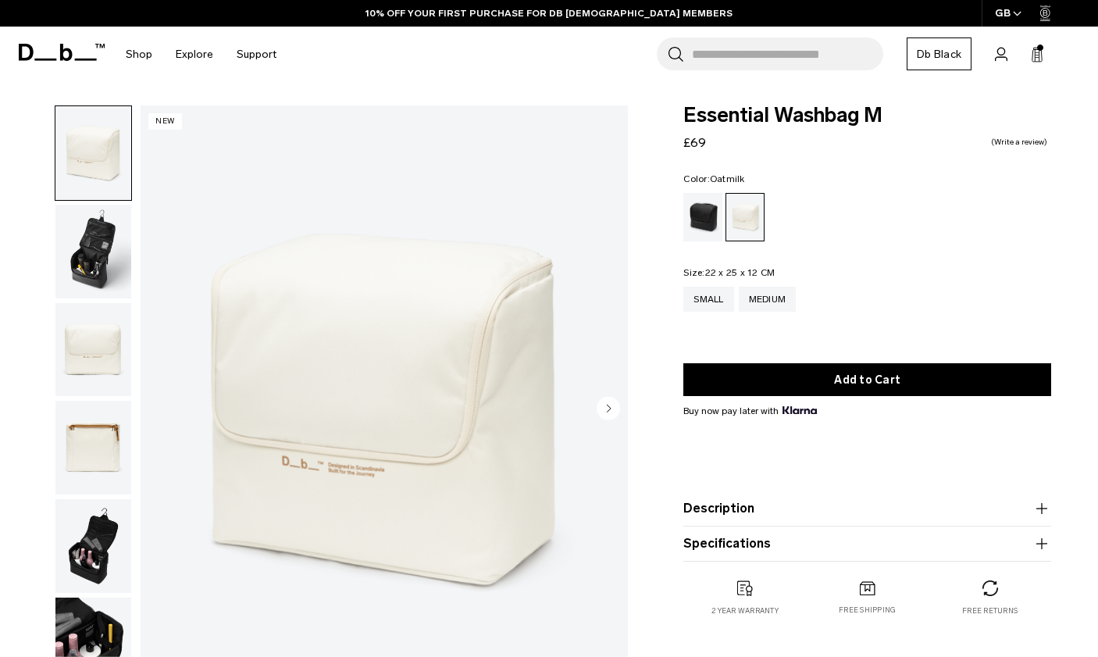
click at [84, 267] on img "button" at bounding box center [93, 252] width 76 height 94
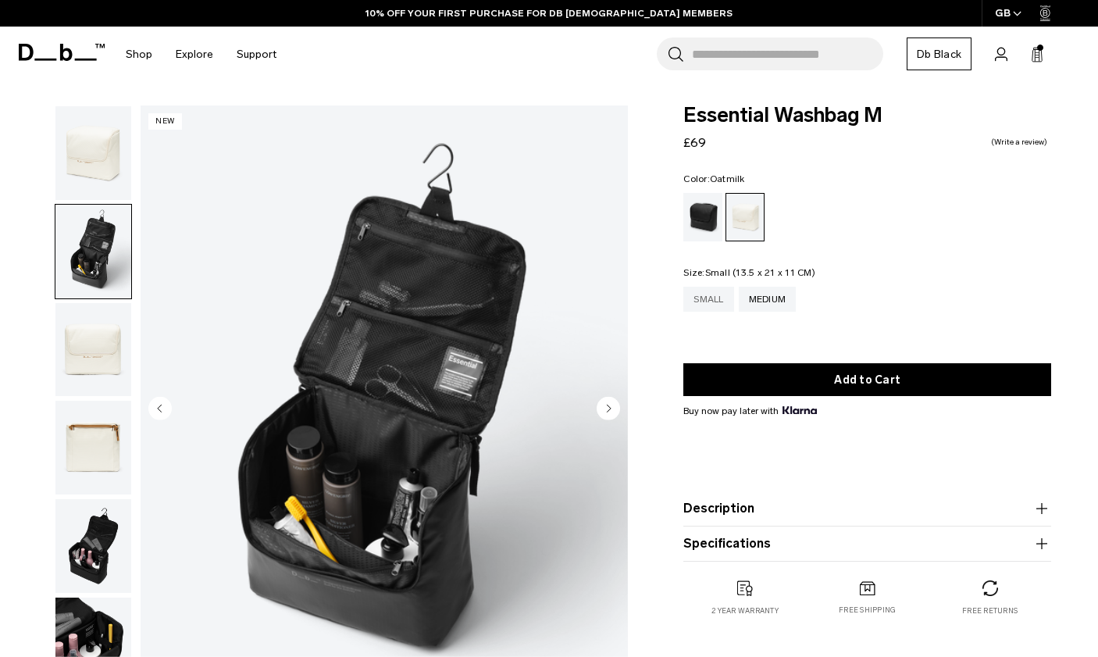
click at [707, 297] on div "Small" at bounding box center [709, 299] width 50 height 25
